Goal: Task Accomplishment & Management: Manage account settings

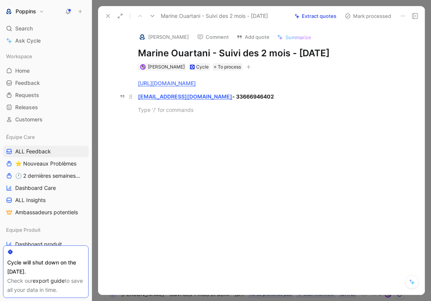
click at [232, 94] on strong "- 33666946402" at bounding box center [253, 96] width 42 height 6
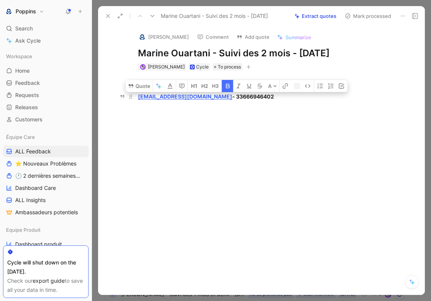
copy strong "33666946402"
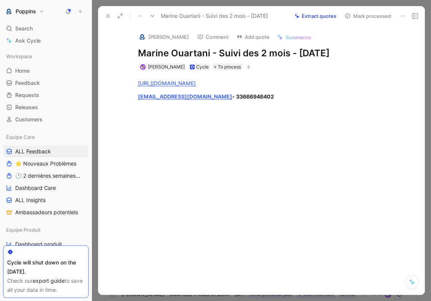
click at [409, 22] on div "Marine Ouartani - Suivi des 2 mois - [DATE] Extract quotes Mark processed" at bounding box center [261, 16] width 327 height 20
click at [403, 17] on icon at bounding box center [403, 16] width 6 height 6
click at [105, 17] on icon at bounding box center [108, 16] width 6 height 6
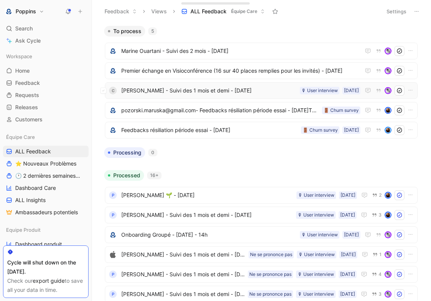
click at [203, 94] on span "[PERSON_NAME] - Suivi des 1 mois et demi - [DATE]" at bounding box center [209, 90] width 176 height 9
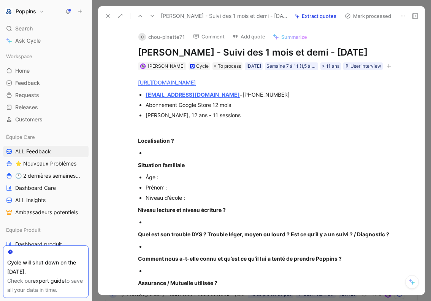
click at [404, 16] on icon at bounding box center [403, 16] width 6 height 6
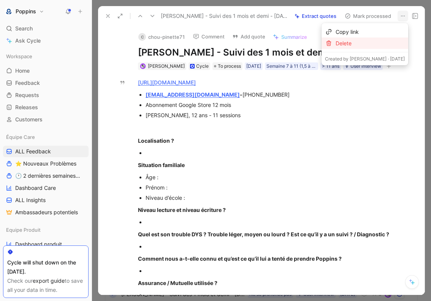
click at [384, 43] on div "Delete" at bounding box center [370, 43] width 69 height 9
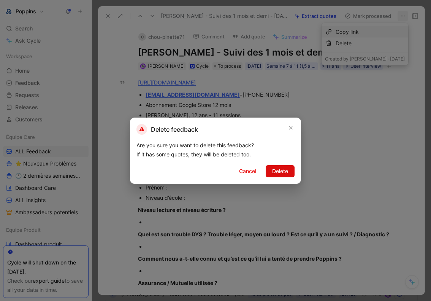
click at [284, 167] on span "Delete" at bounding box center [280, 170] width 16 height 9
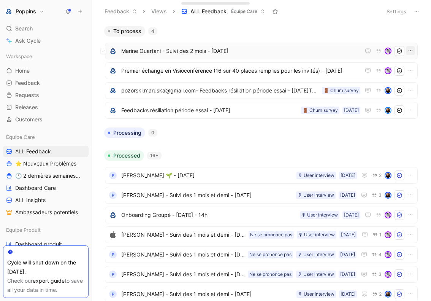
click at [409, 52] on icon "button" at bounding box center [410, 51] width 6 height 6
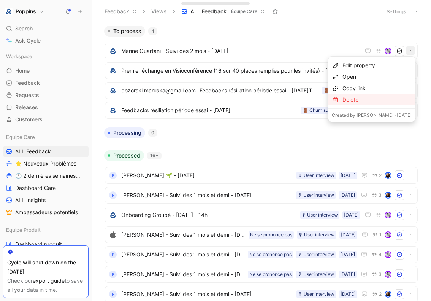
click at [374, 101] on div "Delete" at bounding box center [376, 99] width 69 height 9
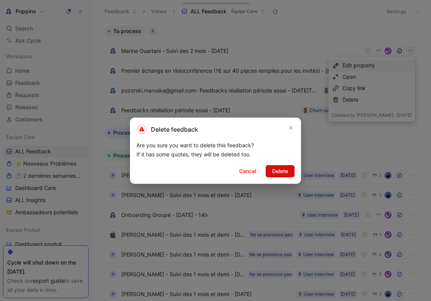
click at [292, 169] on button "Delete" at bounding box center [280, 171] width 29 height 12
